Goal: Task Accomplishment & Management: Complete application form

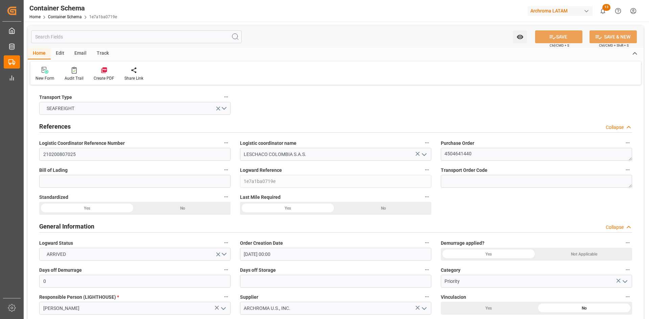
scroll to position [845, 0]
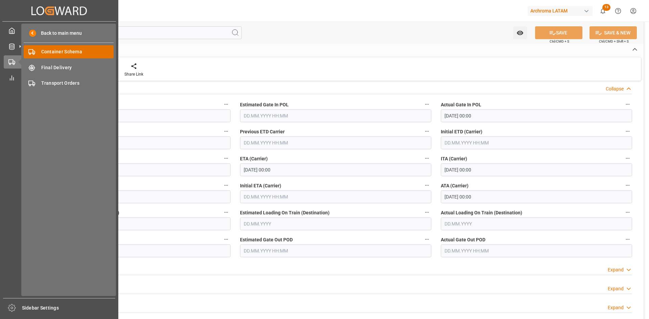
click at [56, 54] on span "Container Schema" at bounding box center [77, 51] width 73 height 7
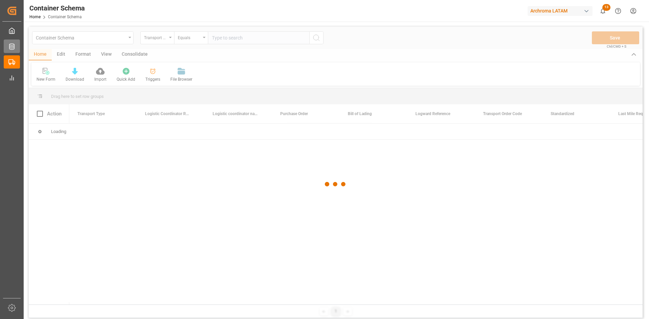
click at [11, 49] on icon at bounding box center [11, 47] width 5 height 6
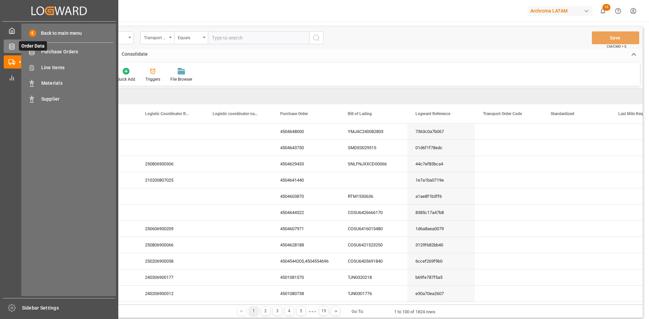
click at [11, 49] on icon at bounding box center [11, 47] width 5 height 6
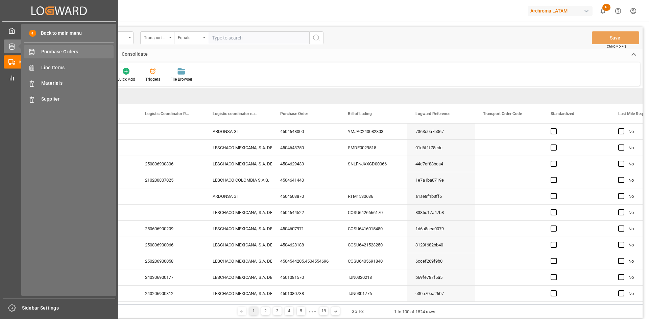
click at [73, 54] on span "Purchase Orders" at bounding box center [77, 51] width 73 height 7
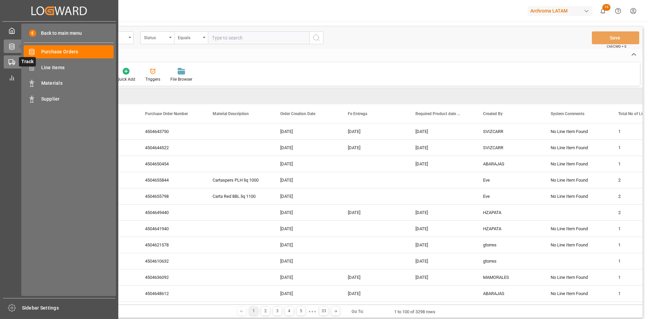
click at [8, 60] on div at bounding box center [9, 61] width 11 height 7
click at [71, 51] on span "Container Schema" at bounding box center [77, 51] width 73 height 7
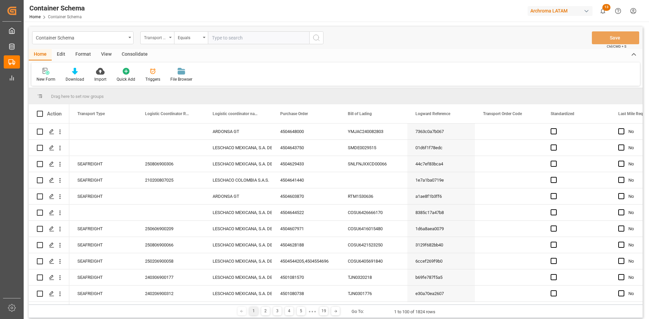
click at [167, 40] on div "Transport Type" at bounding box center [157, 37] width 34 height 13
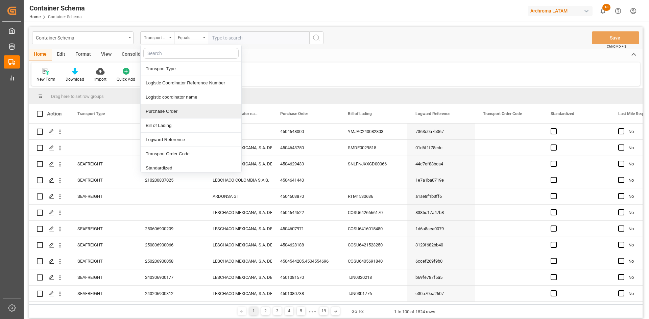
click at [181, 109] on div "Purchase Order" at bounding box center [191, 111] width 101 height 14
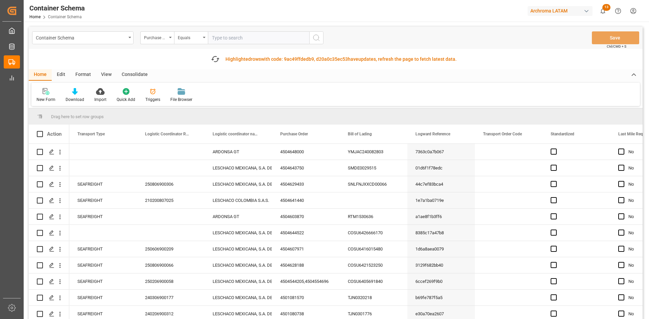
click at [227, 35] on input "text" at bounding box center [258, 37] width 101 height 13
paste input "4504650010"
type input "4504650010"
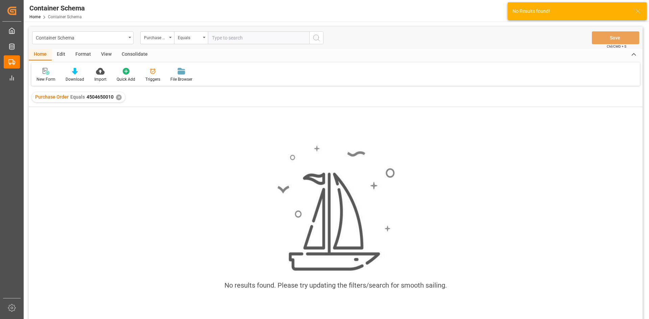
click at [118, 96] on div "✕" at bounding box center [119, 98] width 6 height 6
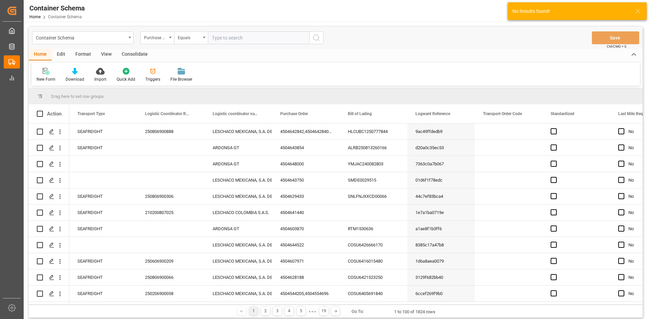
click at [234, 40] on input "text" at bounding box center [258, 37] width 101 height 13
paste input "4504650010"
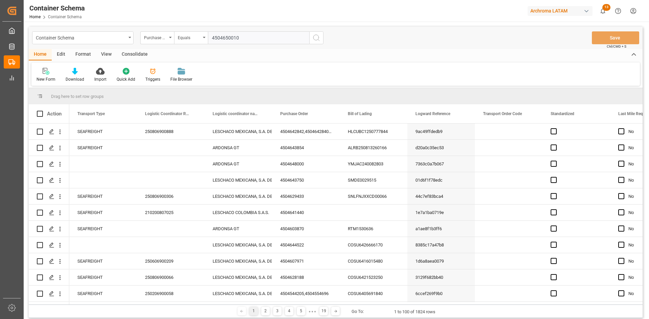
type input "4504650010"
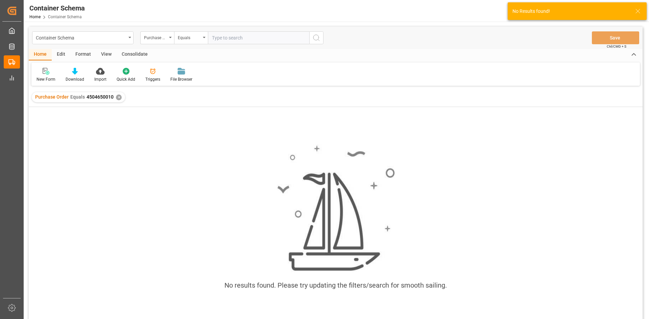
click at [118, 97] on div "✕" at bounding box center [119, 98] width 6 height 6
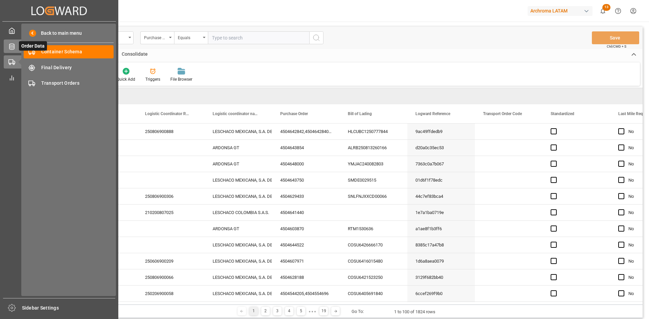
click at [11, 43] on icon at bounding box center [11, 46] width 7 height 7
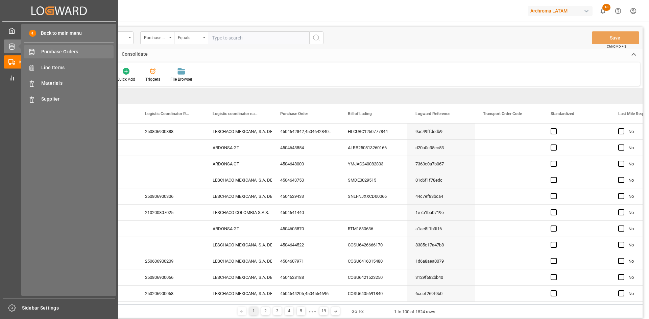
click at [65, 52] on span "Purchase Orders" at bounding box center [77, 51] width 73 height 7
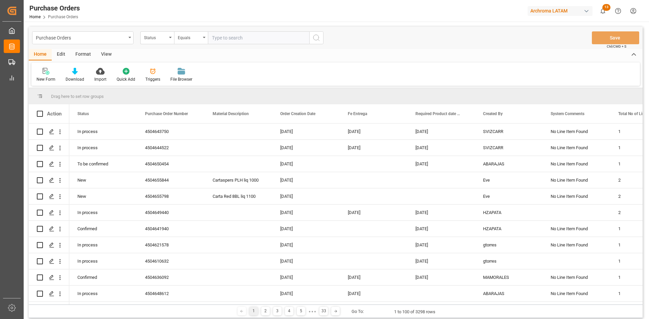
click at [167, 40] on div "Status" at bounding box center [157, 37] width 34 height 13
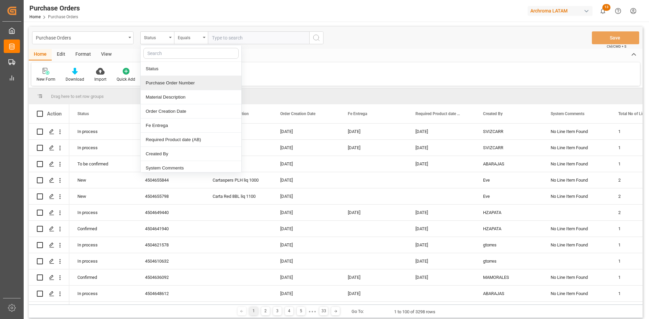
click at [182, 84] on div "Purchase Order Number" at bounding box center [191, 83] width 101 height 14
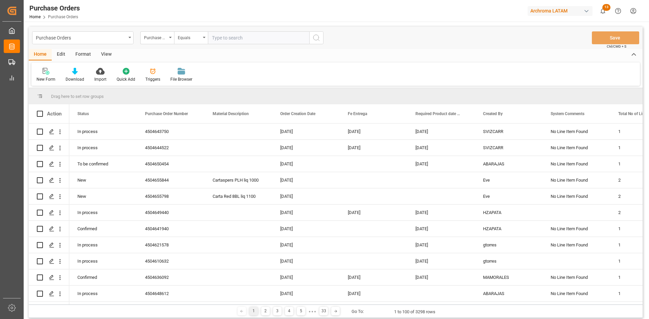
click at [227, 40] on input "text" at bounding box center [258, 37] width 101 height 13
paste input "4504650010"
type input "4504650010"
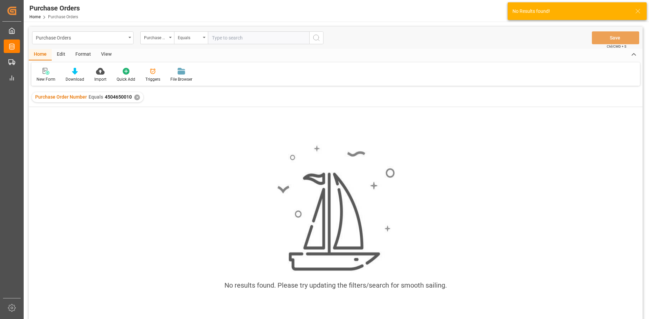
click at [135, 96] on div "✕" at bounding box center [137, 98] width 6 height 6
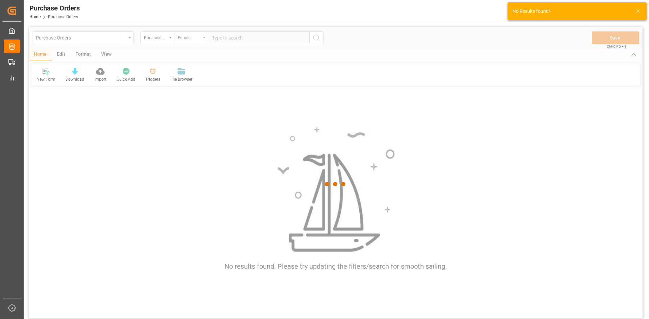
click at [240, 37] on div at bounding box center [336, 184] width 614 height 315
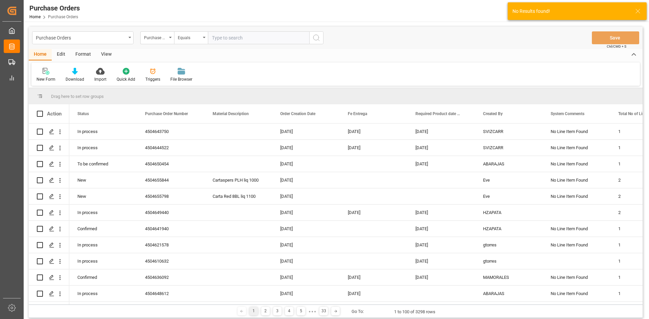
click at [240, 37] on input "text" at bounding box center [258, 37] width 101 height 13
paste input "4504650010"
type input "4504650010"
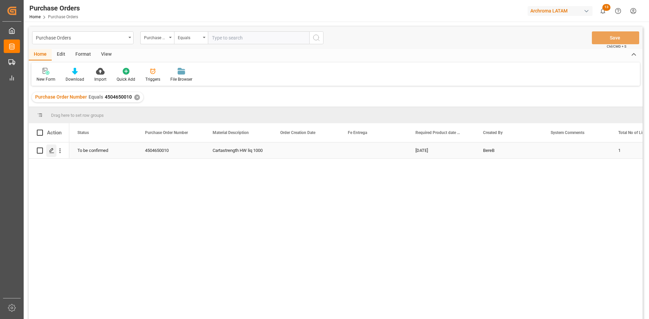
click at [54, 150] on icon "Press SPACE to select this row." at bounding box center [51, 150] width 5 height 5
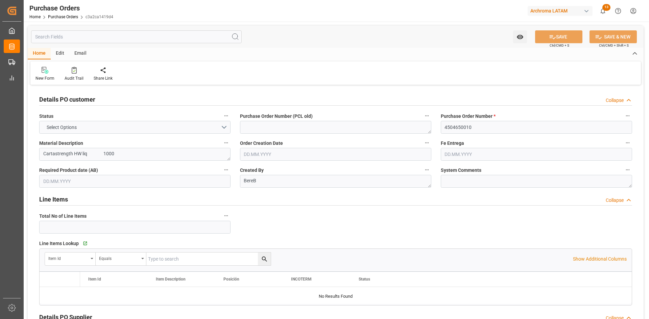
type input "1"
type input "[DATE]"
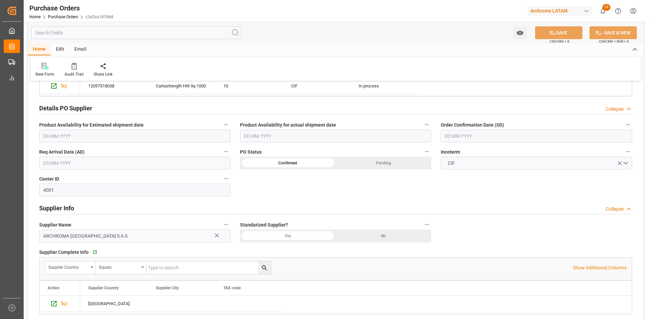
scroll to position [237, 0]
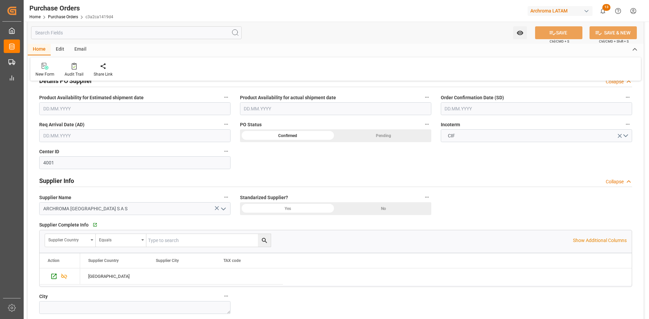
click at [485, 105] on input "text" at bounding box center [536, 108] width 191 height 13
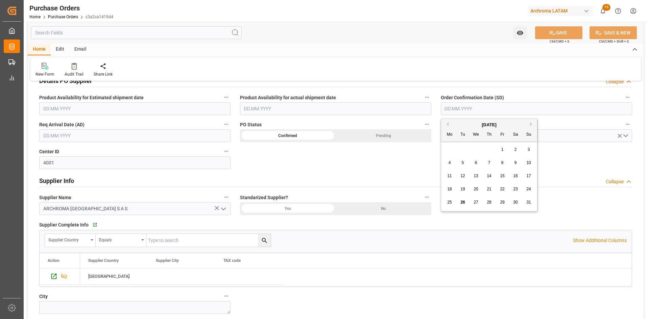
click at [460, 150] on div "28 29 30 31 1 2 3" at bounding box center [489, 149] width 92 height 13
click at [518, 189] on span "23" at bounding box center [515, 189] width 4 height 5
type input "[DATE]"
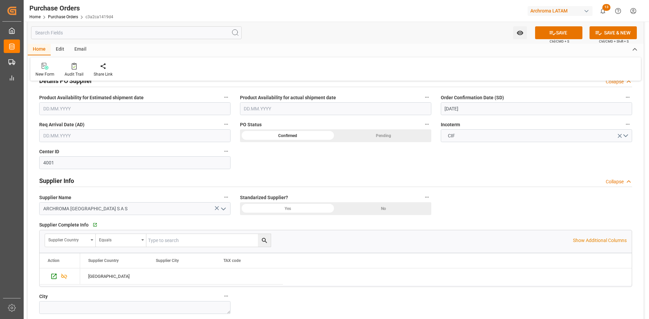
click at [124, 138] on input "text" at bounding box center [134, 135] width 191 height 13
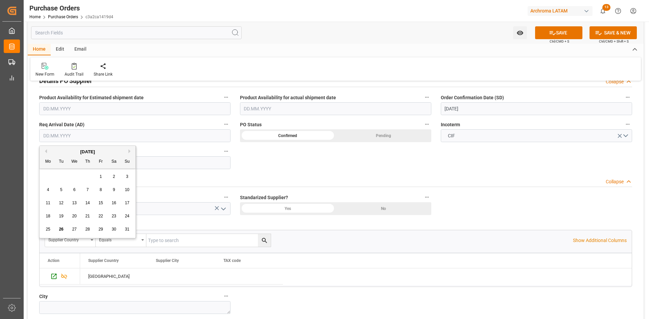
click at [74, 229] on span "27" at bounding box center [74, 229] width 4 height 5
type input "[DATE]"
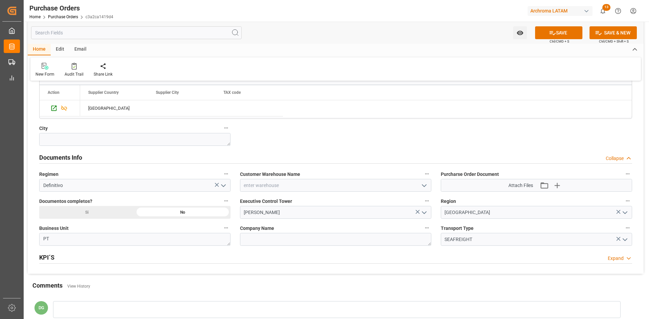
scroll to position [406, 0]
click at [327, 183] on input at bounding box center [335, 185] width 191 height 13
click at [424, 185] on icon "open menu" at bounding box center [424, 185] width 8 height 8
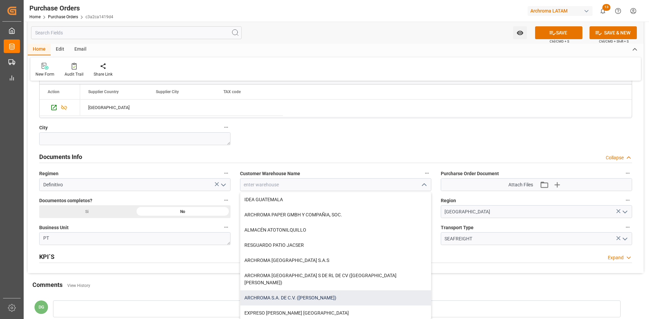
click at [319, 291] on div "ARCHROMA S.A. DE C.V. ([PERSON_NAME])" at bounding box center [335, 298] width 191 height 15
type input "ARCHROMA S.A. DE C.V. ([PERSON_NAME])"
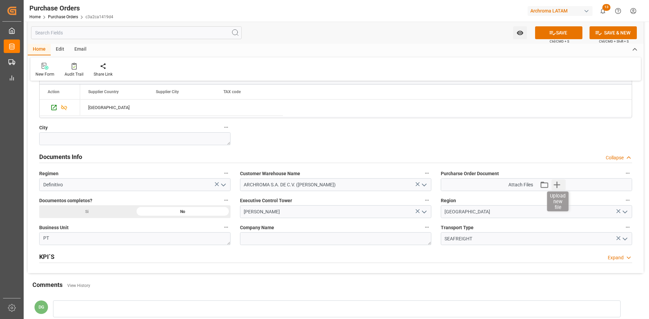
click at [560, 185] on icon "button" at bounding box center [557, 185] width 6 height 6
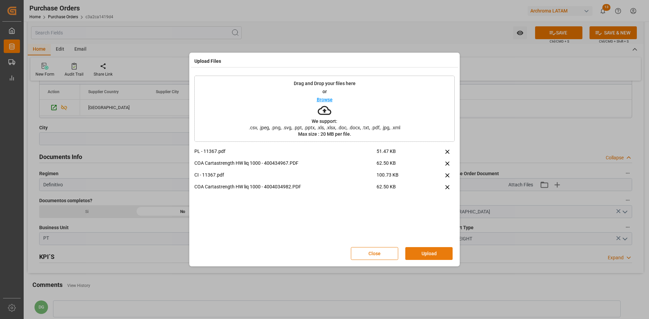
click at [424, 252] on button "Upload" at bounding box center [428, 253] width 47 height 13
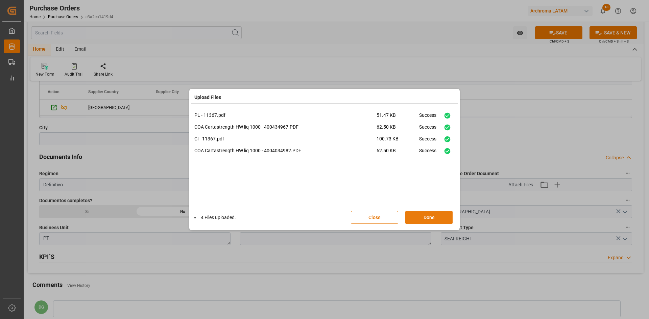
click at [444, 218] on button "Done" at bounding box center [428, 217] width 47 height 13
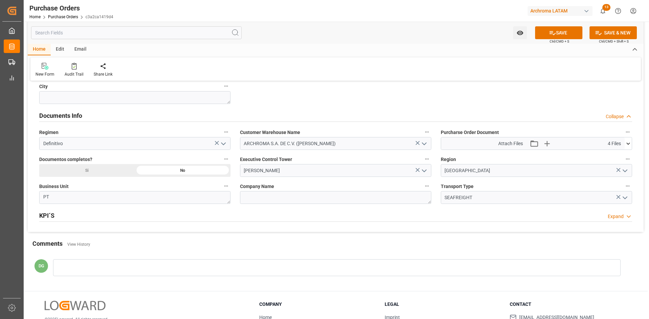
scroll to position [496, 0]
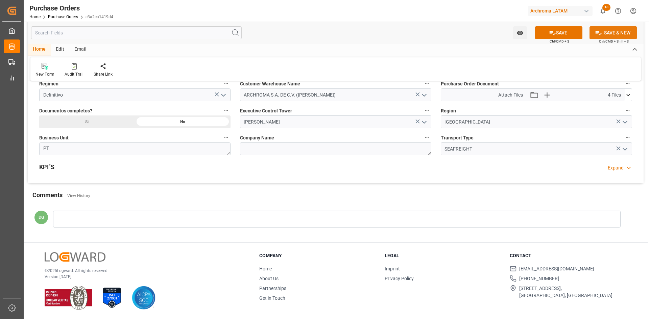
click at [613, 31] on button "SAVE & NEW" at bounding box center [613, 32] width 47 height 13
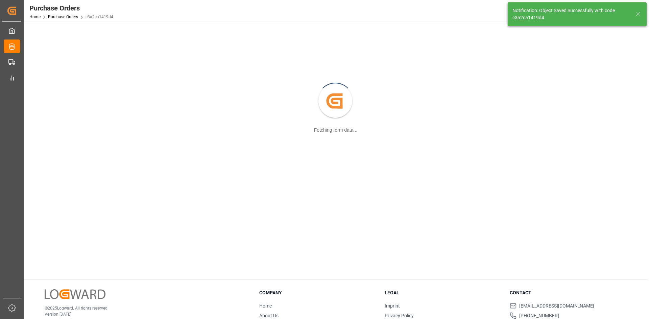
scroll to position [22, 0]
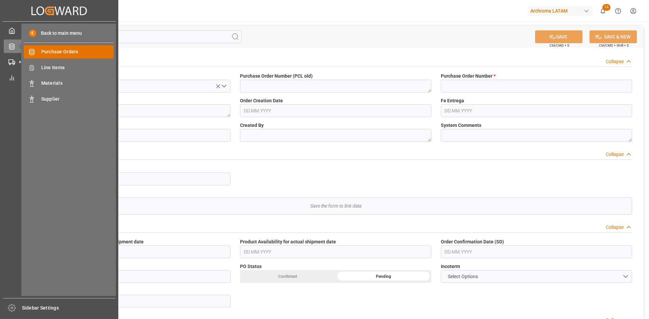
click at [39, 51] on div "Purchase Orders Purchase Orders" at bounding box center [69, 51] width 90 height 13
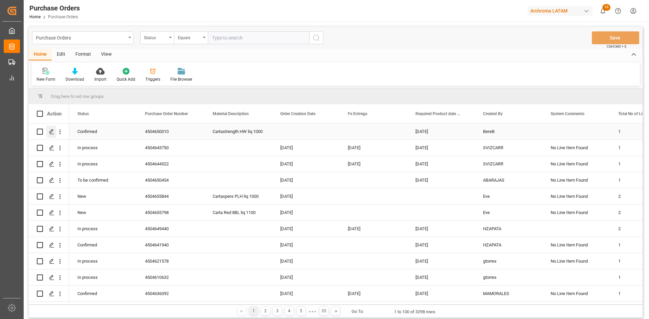
click at [48, 132] on div "Press SPACE to select this row." at bounding box center [51, 132] width 10 height 13
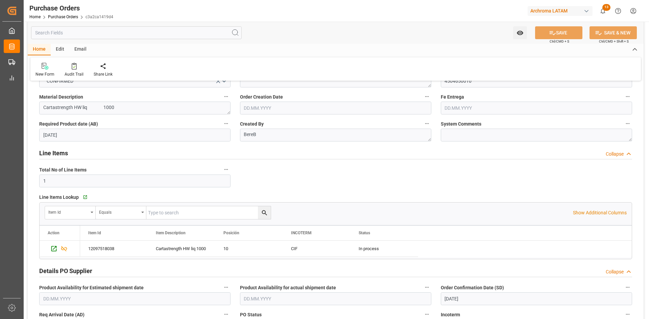
scroll to position [169, 0]
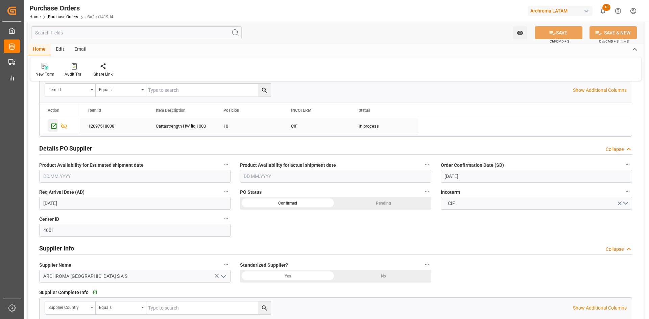
click at [53, 124] on icon "Press SPACE to select this row." at bounding box center [53, 126] width 5 height 5
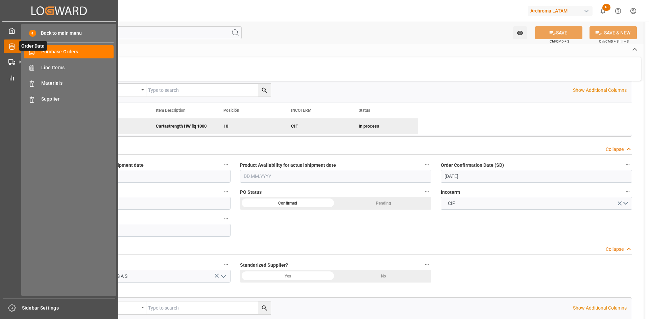
click at [10, 46] on icon at bounding box center [11, 47] width 5 height 6
click at [66, 47] on div "Purchase Orders Purchase Orders" at bounding box center [69, 51] width 90 height 13
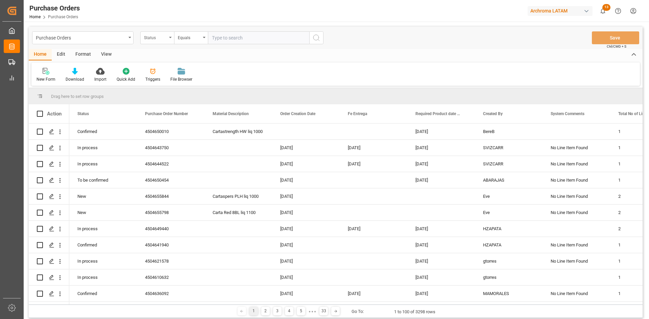
click at [162, 39] on div "Status" at bounding box center [155, 37] width 23 height 8
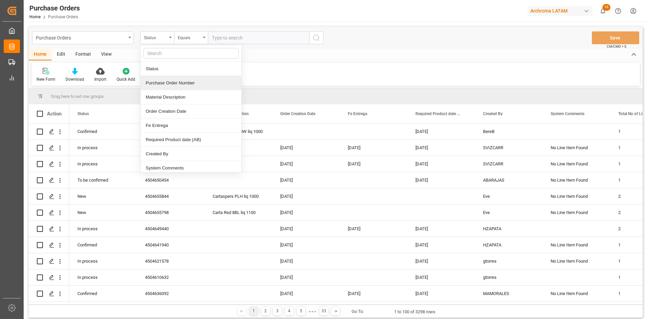
click at [176, 81] on div "Purchase Order Number" at bounding box center [191, 83] width 101 height 14
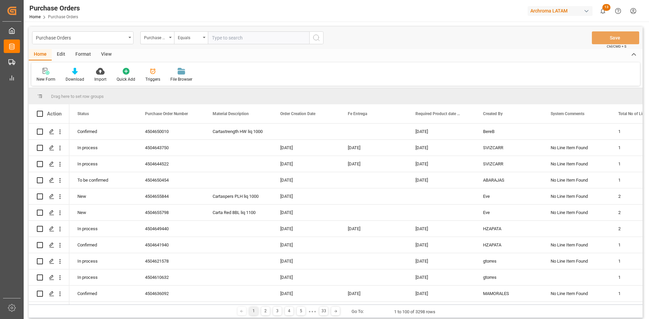
click at [233, 45] on div "Purchase Orders Purchase Order Number Equals Save Ctrl/CMD + S" at bounding box center [336, 38] width 614 height 22
click at [238, 39] on input "text" at bounding box center [258, 37] width 101 height 13
paste input "4504635638"
type input "4504635638"
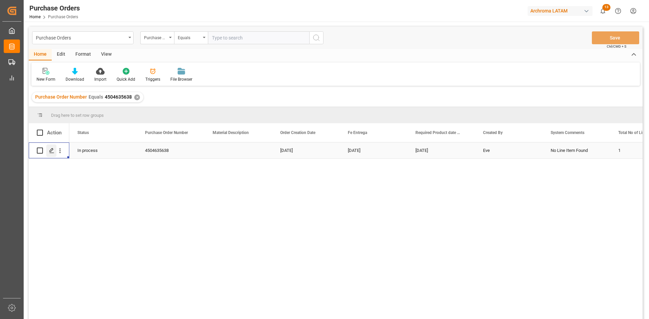
click at [48, 150] on div "Press SPACE to select this row." at bounding box center [51, 151] width 10 height 13
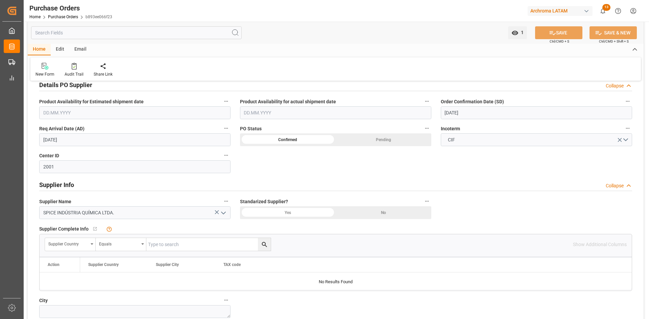
scroll to position [237, 0]
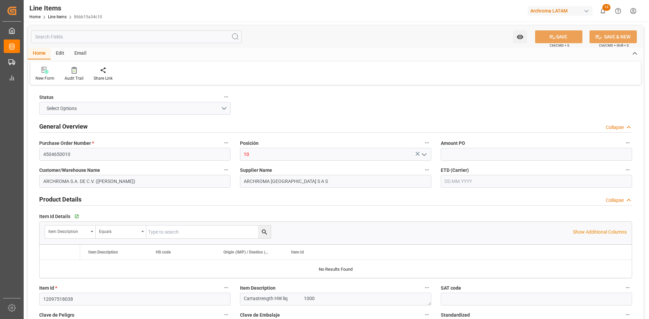
type input "18000"
type input "3809.92.00.00"
type input "26.08.2025 18:19"
type input "15.08.2025 03:46"
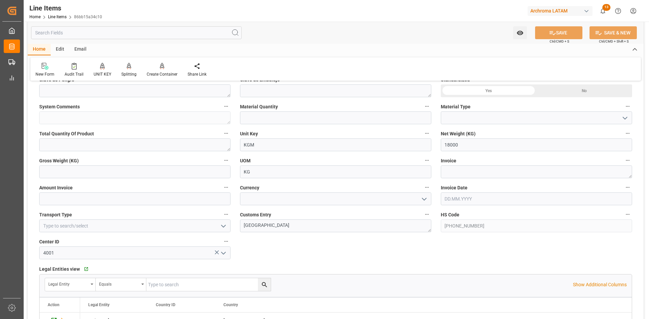
scroll to position [237, 0]
click at [460, 169] on textarea at bounding box center [536, 171] width 191 height 13
paste textarea "9830000590"
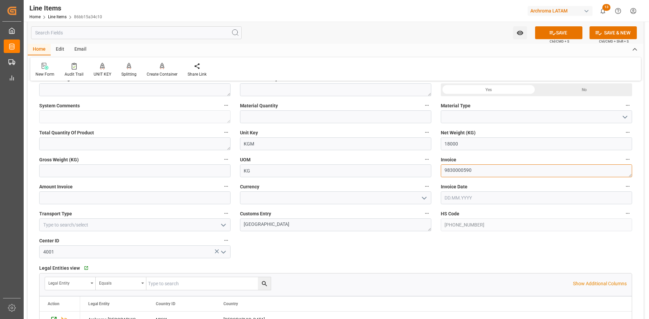
type textarea "9830000590"
drag, startPoint x: 57, startPoint y: 200, endPoint x: 49, endPoint y: 203, distance: 8.1
click at [57, 200] on input "text" at bounding box center [134, 198] width 191 height 13
type input "17640"
click at [266, 196] on input at bounding box center [335, 198] width 191 height 13
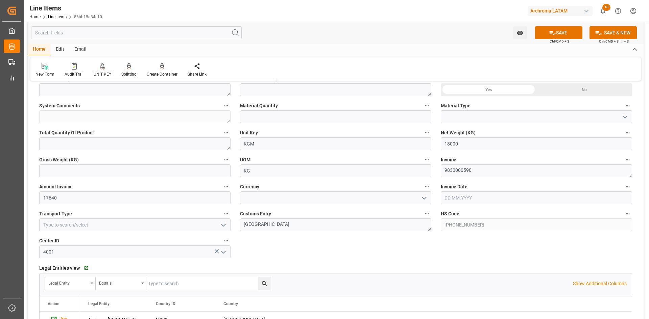
click at [425, 199] on polyline "open menu" at bounding box center [424, 198] width 4 height 2
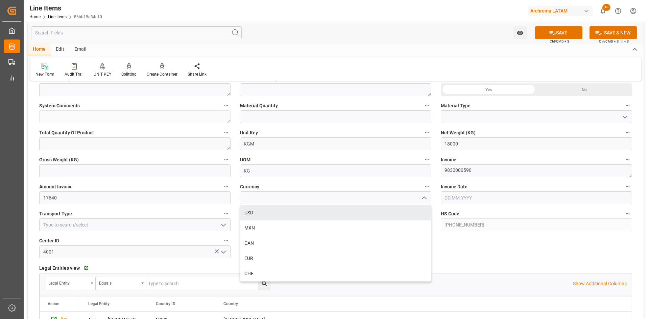
click at [250, 217] on div "USD" at bounding box center [335, 213] width 191 height 15
type input "USD"
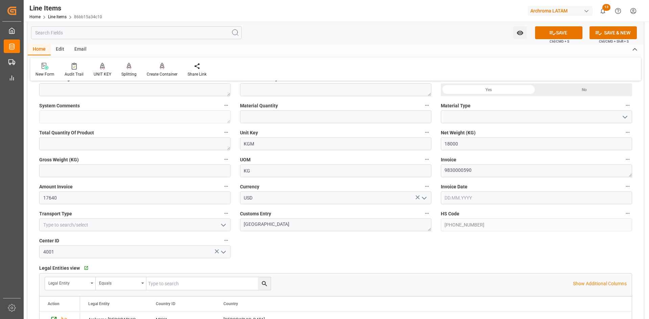
click at [470, 198] on input "text" at bounding box center [536, 198] width 191 height 13
click at [458, 238] on div "28 29 30 31 1 2 3" at bounding box center [489, 239] width 92 height 13
click at [488, 253] on div "7" at bounding box center [489, 252] width 8 height 8
type input "[DATE]"
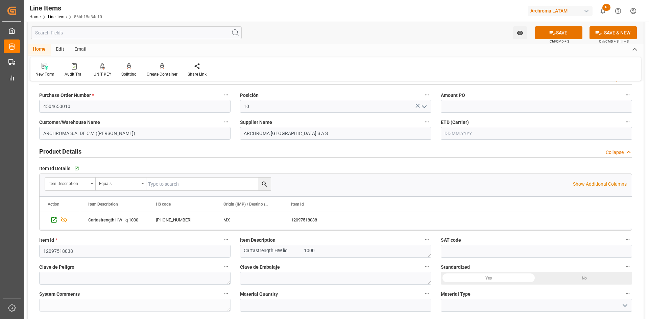
scroll to position [0, 0]
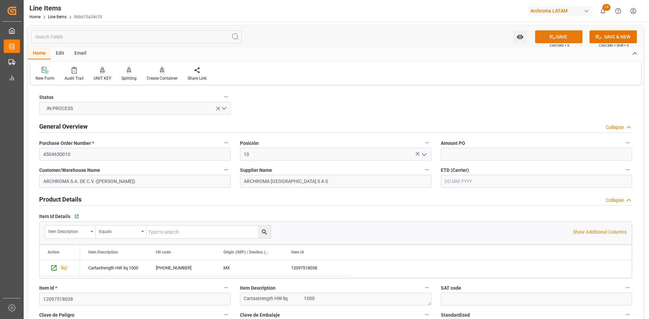
click at [563, 32] on button "SAVE" at bounding box center [558, 36] width 47 height 13
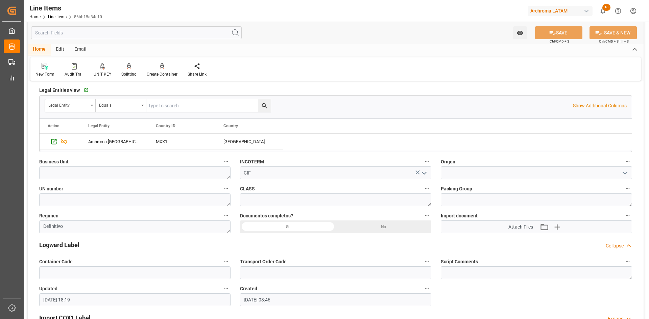
scroll to position [440, 0]
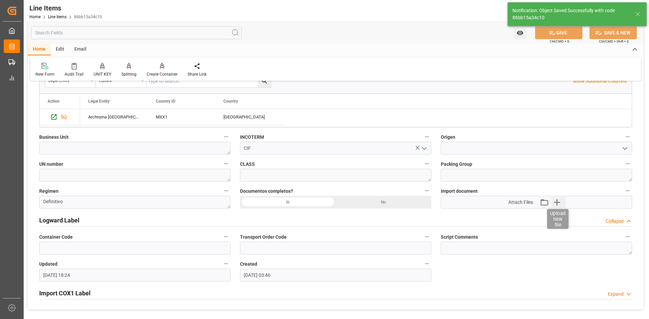
click at [560, 204] on icon "button" at bounding box center [556, 202] width 11 height 11
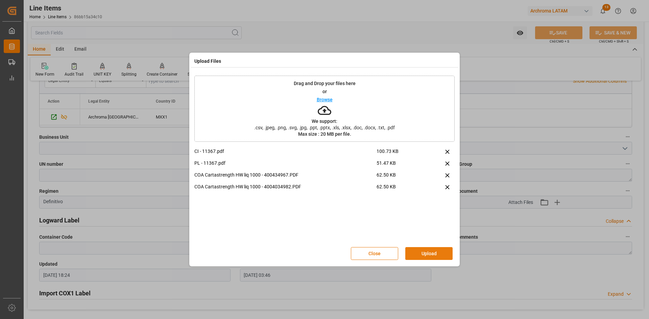
click at [440, 252] on button "Upload" at bounding box center [428, 253] width 47 height 13
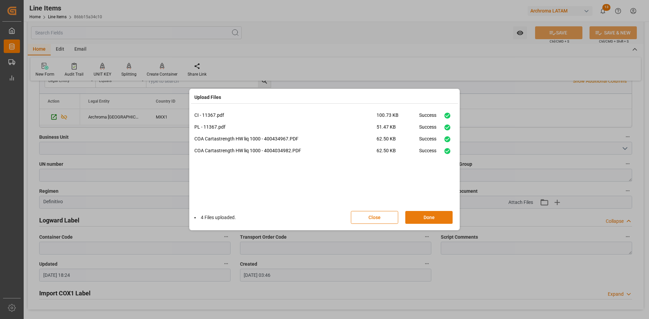
click at [434, 219] on button "Done" at bounding box center [428, 217] width 47 height 13
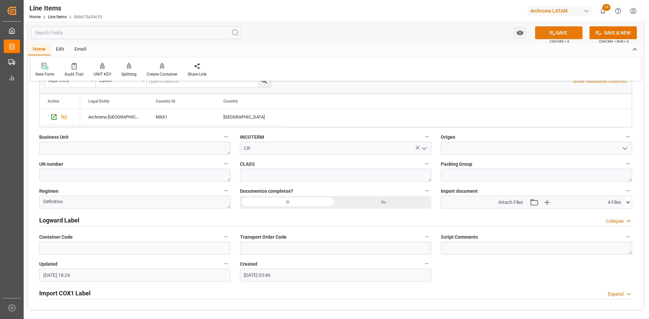
click at [569, 32] on button "SAVE" at bounding box center [558, 32] width 47 height 13
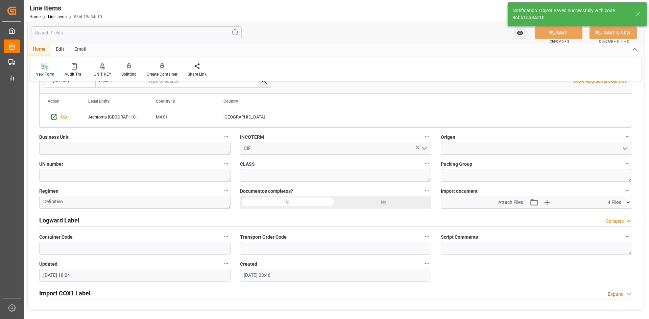
type input "26.08.2025 18:25"
